Goal: Transaction & Acquisition: Purchase product/service

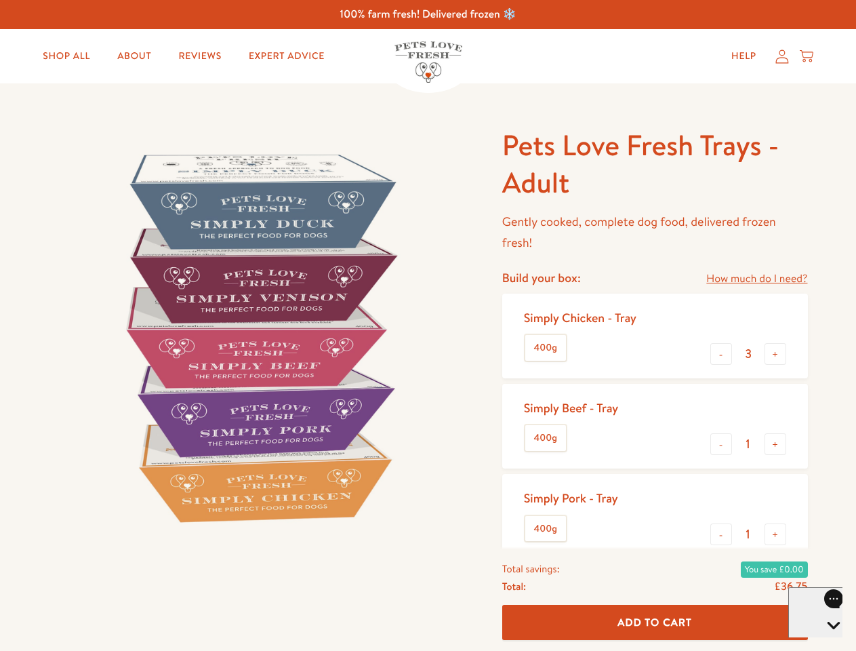
click at [428, 325] on img at bounding box center [259, 337] width 421 height 421
click at [757, 279] on link "How much do I need?" at bounding box center [756, 279] width 101 height 18
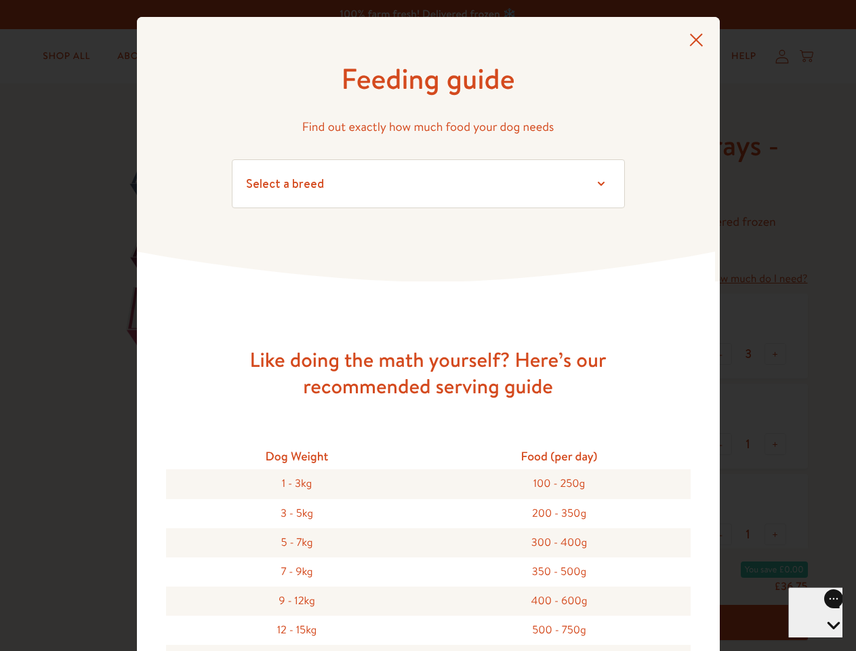
click at [721, 354] on div "Feeding guide Find out exactly how much food your dog needs Select a breed Affe…" at bounding box center [428, 325] width 856 height 651
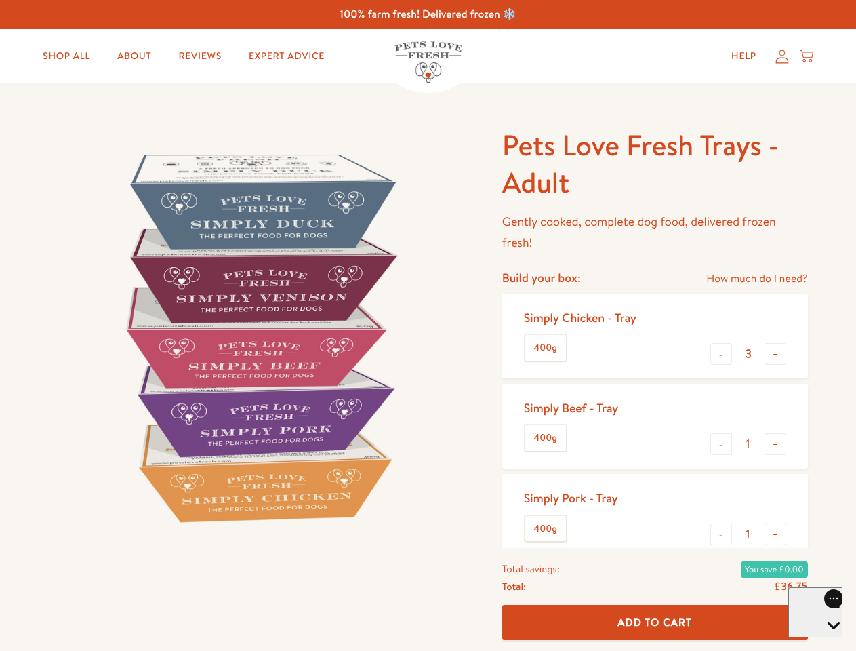
click at [776, 354] on button "+" at bounding box center [776, 354] width 22 height 22
type input "4"
click at [721, 444] on button "-" at bounding box center [722, 444] width 22 height 22
click at [776, 444] on button "+" at bounding box center [776, 444] width 22 height 22
type input "1"
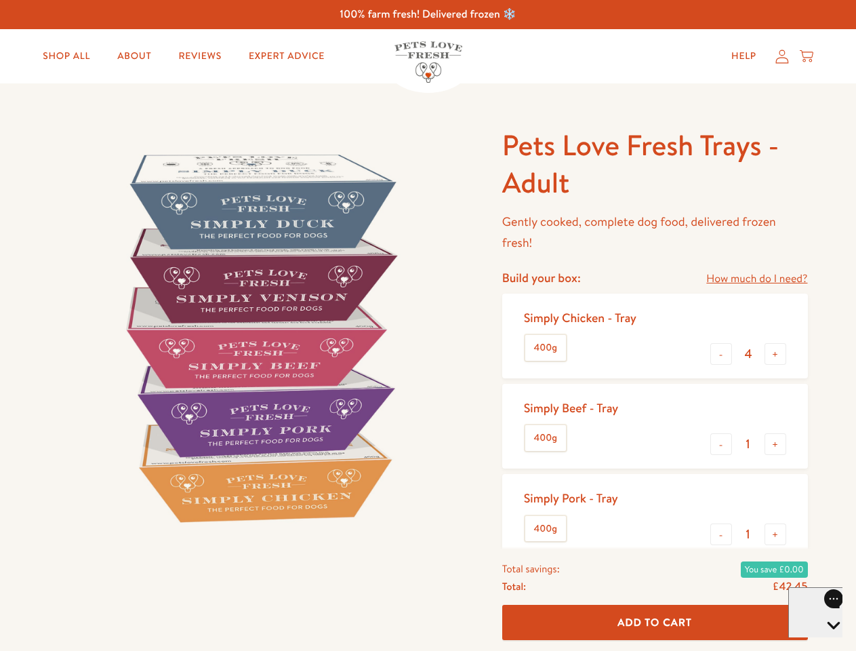
click at [721, 534] on button "-" at bounding box center [722, 534] width 22 height 22
click at [776, 534] on button "+" at bounding box center [776, 534] width 22 height 22
type input "1"
click at [655, 622] on span "Add To Cart" at bounding box center [655, 622] width 75 height 14
click at [827, 642] on icon "Open gorgias live chat" at bounding box center [833, 648] width 13 height 13
